Goal: Task Accomplishment & Management: Use online tool/utility

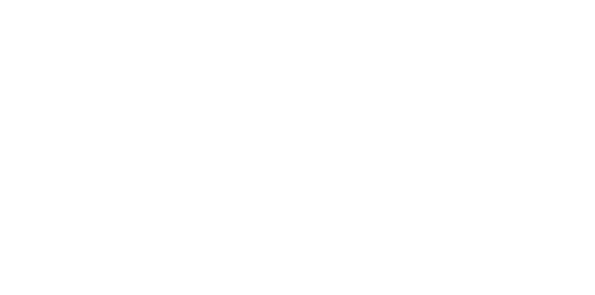
select select "Song"
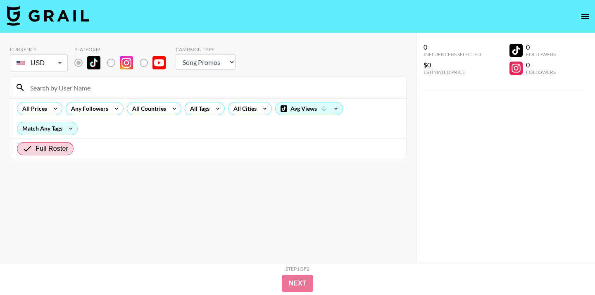
radio input "true"
click at [115, 179] on section "Currency USD USD ​ Platform Campaign Type Choose Type... Song Promos Brand Prom…" at bounding box center [208, 154] width 397 height 229
click at [67, 150] on span "Full Roster" at bounding box center [52, 149] width 33 height 10
click at [36, 150] on input "Full Roster" at bounding box center [28, 149] width 13 height 10
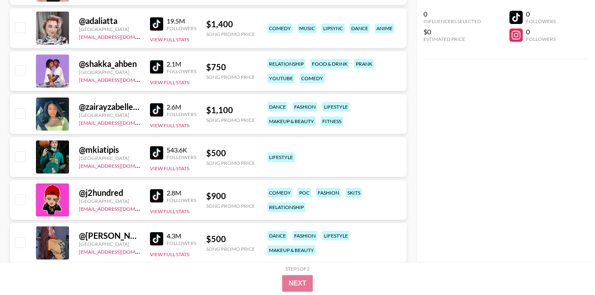
scroll to position [1407, 0]
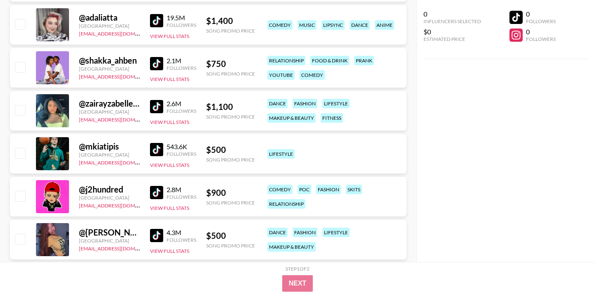
click at [157, 64] on img at bounding box center [156, 63] width 13 height 13
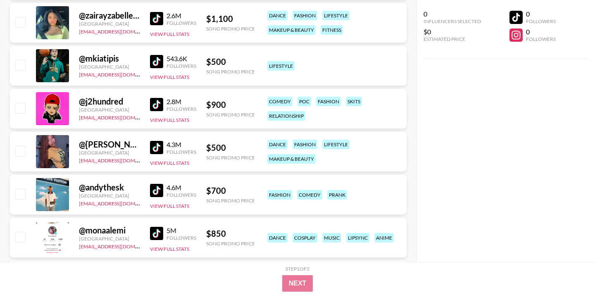
scroll to position [1497, 0]
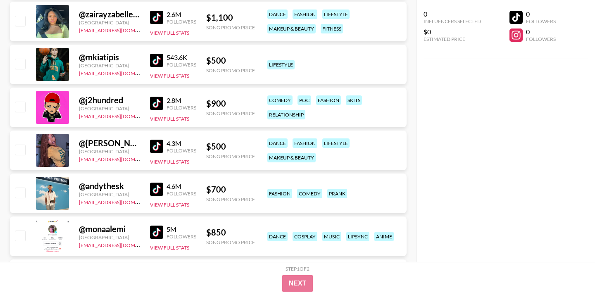
click at [159, 18] on img at bounding box center [156, 17] width 13 height 13
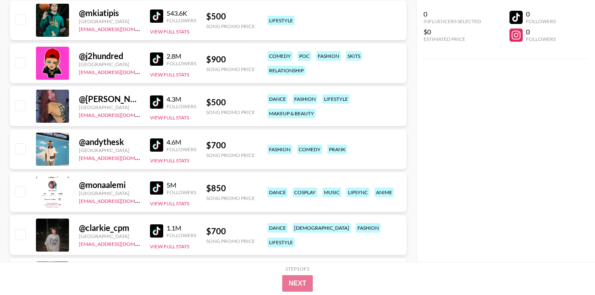
scroll to position [1542, 0]
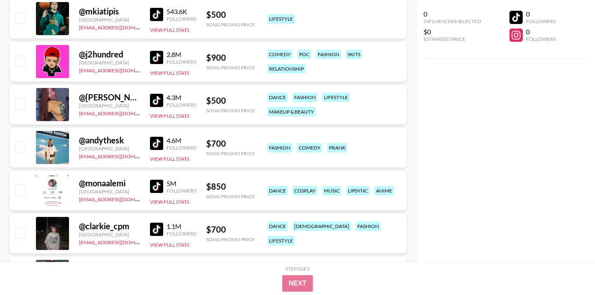
click at [158, 16] on img at bounding box center [156, 14] width 13 height 13
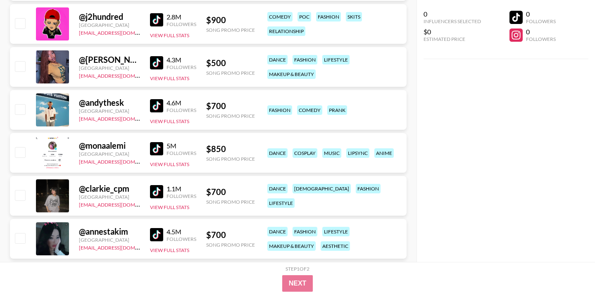
scroll to position [1583, 0]
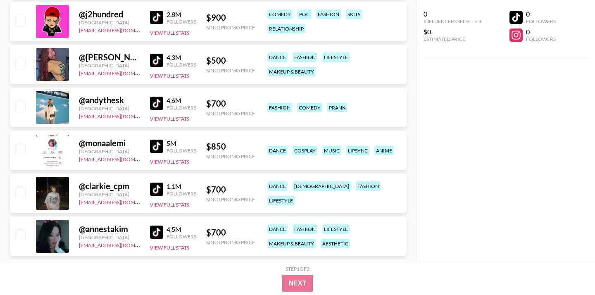
click at [157, 21] on img at bounding box center [156, 17] width 13 height 13
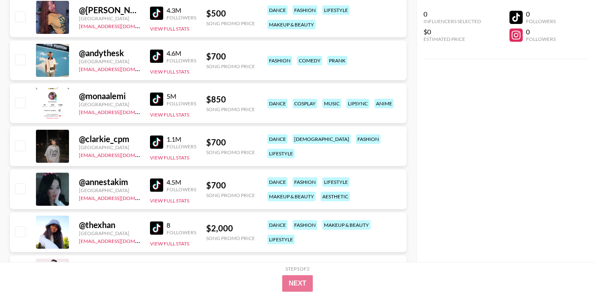
scroll to position [1629, 0]
click at [157, 13] on img at bounding box center [156, 13] width 13 height 13
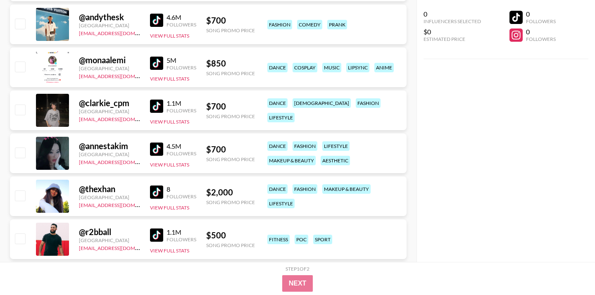
scroll to position [1667, 0]
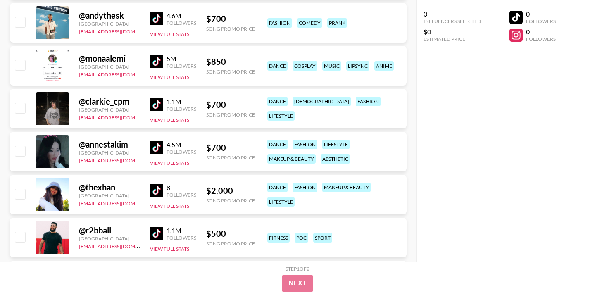
click at [155, 23] on img at bounding box center [156, 18] width 13 height 13
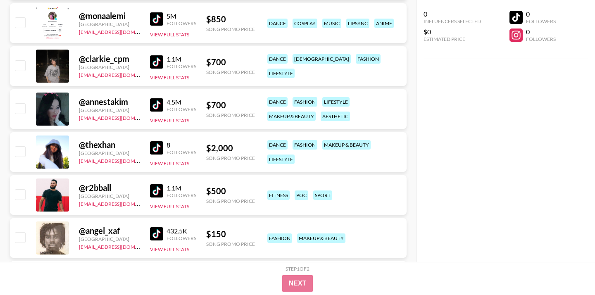
scroll to position [1713, 0]
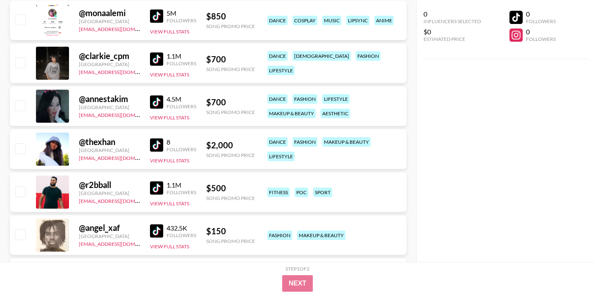
click at [159, 15] on img at bounding box center [156, 16] width 13 height 13
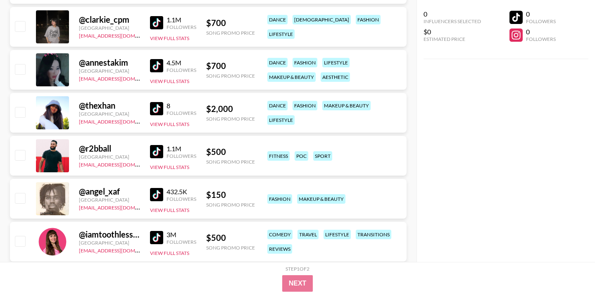
scroll to position [1751, 0]
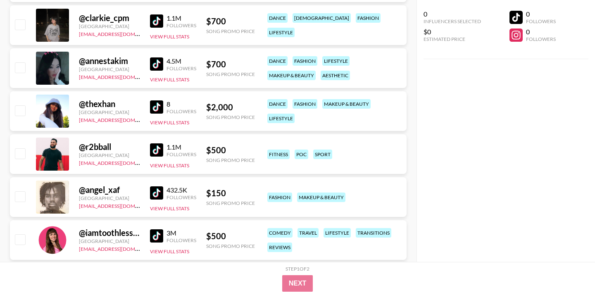
click at [158, 26] on img at bounding box center [156, 20] width 13 height 13
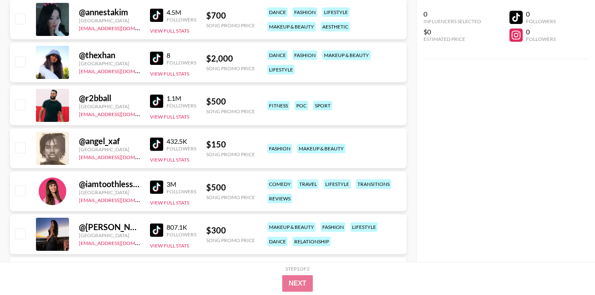
scroll to position [1799, 0]
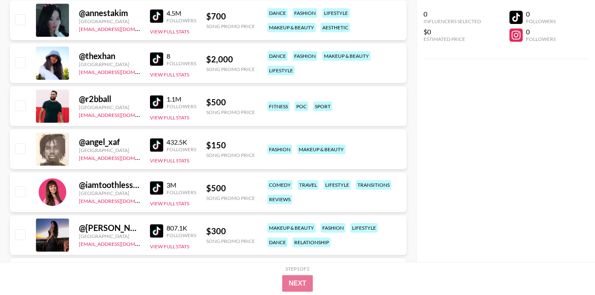
click at [156, 17] on img at bounding box center [156, 16] width 13 height 13
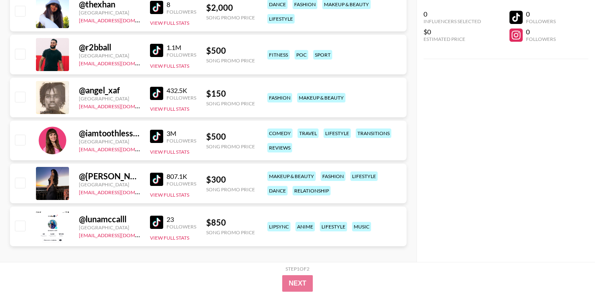
scroll to position [1858, 0]
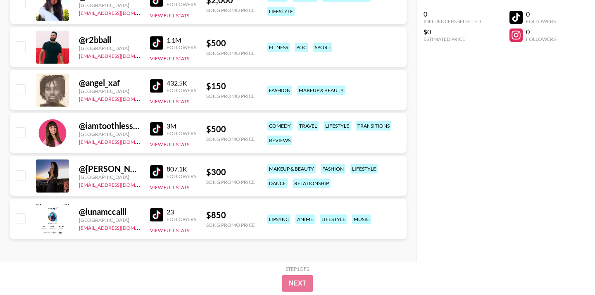
click at [157, 43] on img at bounding box center [156, 42] width 13 height 13
click at [158, 85] on img at bounding box center [156, 85] width 13 height 13
click at [153, 129] on img at bounding box center [156, 128] width 13 height 13
click at [158, 172] on img at bounding box center [156, 171] width 13 height 13
click at [162, 231] on button "View Full Stats" at bounding box center [169, 230] width 39 height 6
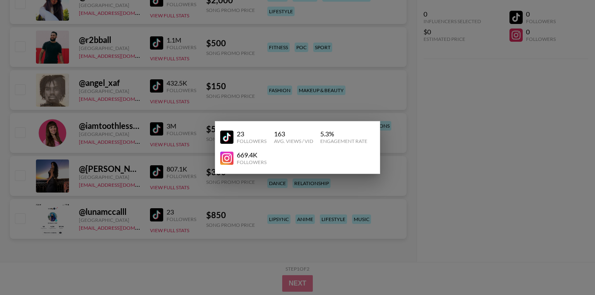
click at [256, 163] on div "Followers" at bounding box center [252, 162] width 30 height 6
click at [229, 161] on img at bounding box center [226, 158] width 13 height 13
click at [457, 156] on div at bounding box center [297, 147] width 595 height 295
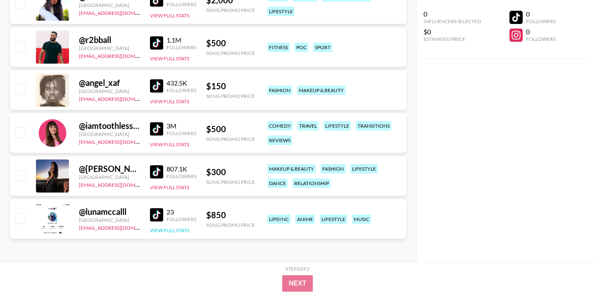
click at [158, 231] on button "View Full Stats" at bounding box center [169, 230] width 39 height 6
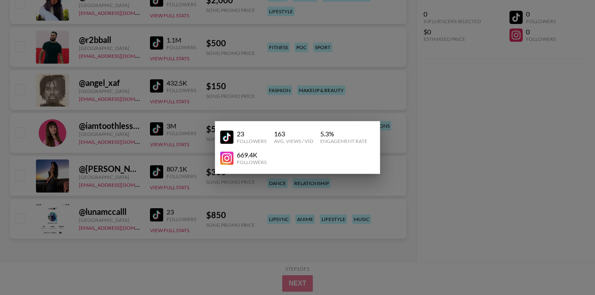
click at [238, 158] on div "669.4K" at bounding box center [252, 155] width 30 height 8
click at [228, 158] on img at bounding box center [226, 158] width 13 height 13
click at [472, 165] on div at bounding box center [297, 147] width 595 height 295
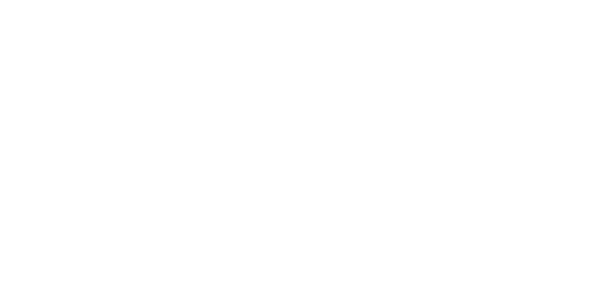
select select "Song"
